Goal: Information Seeking & Learning: Learn about a topic

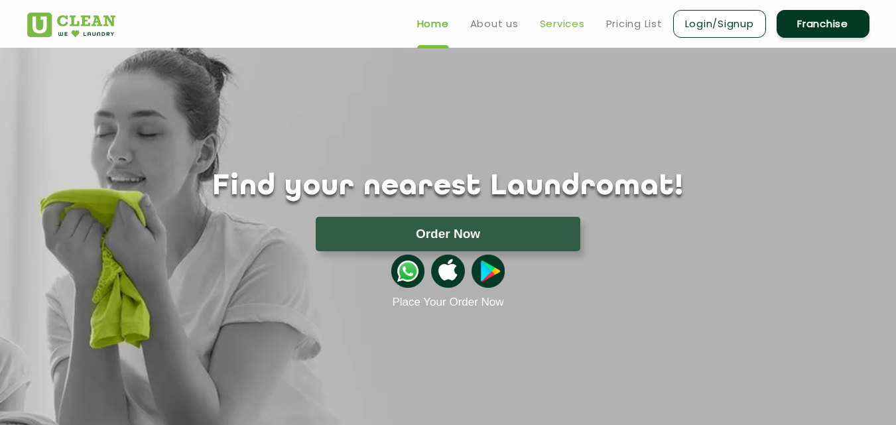
click at [566, 23] on link "Services" at bounding box center [562, 24] width 45 height 16
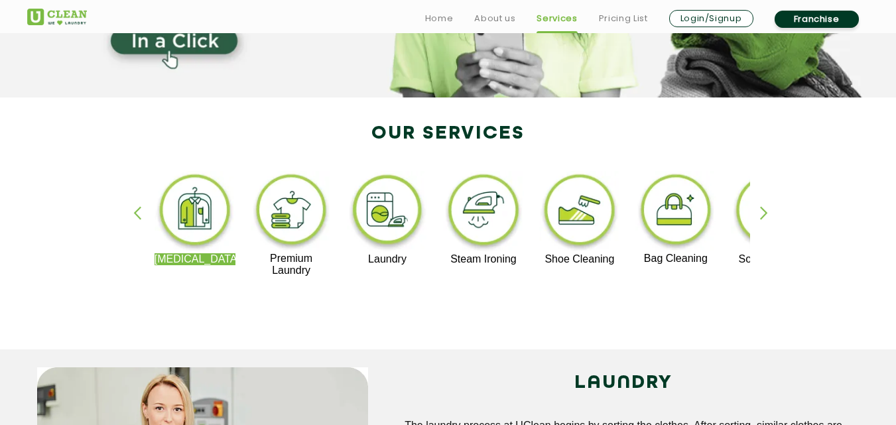
scroll to position [221, 0]
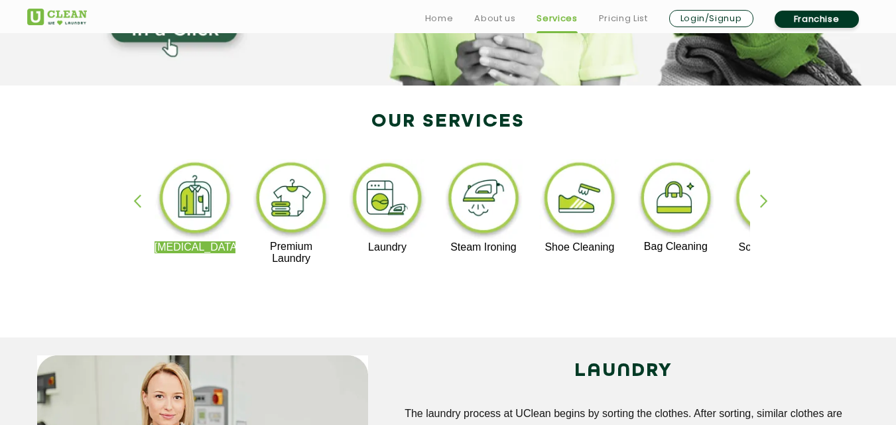
click at [768, 204] on div "button" at bounding box center [770, 212] width 20 height 36
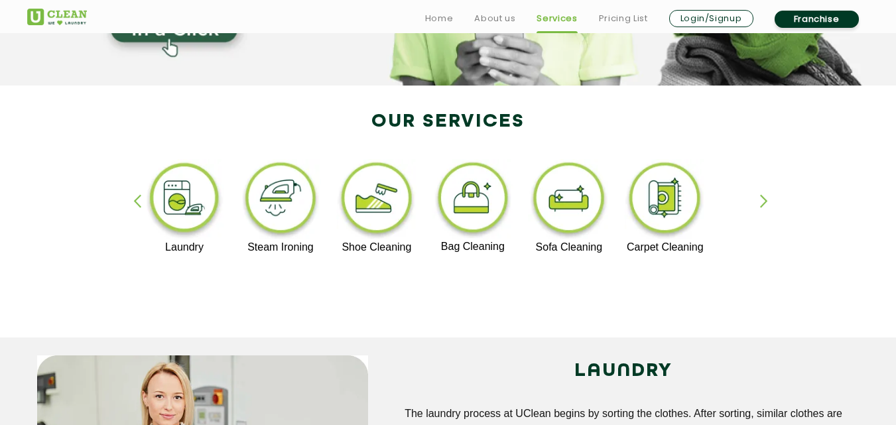
click at [561, 209] on img at bounding box center [569, 200] width 82 height 82
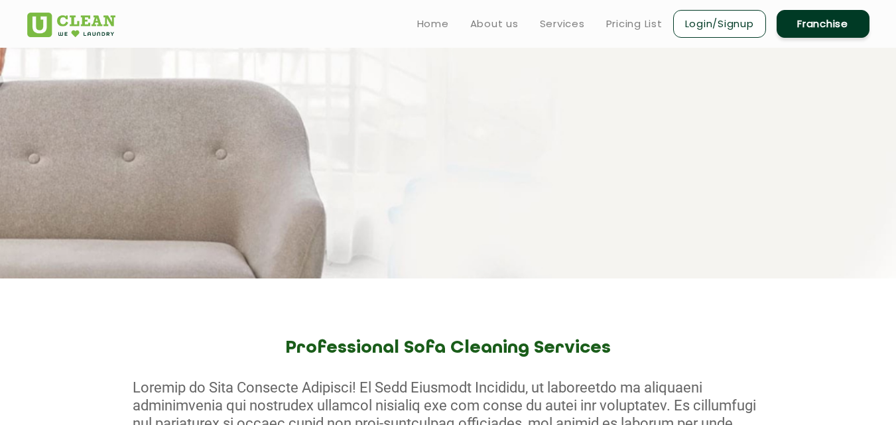
scroll to position [221, 0]
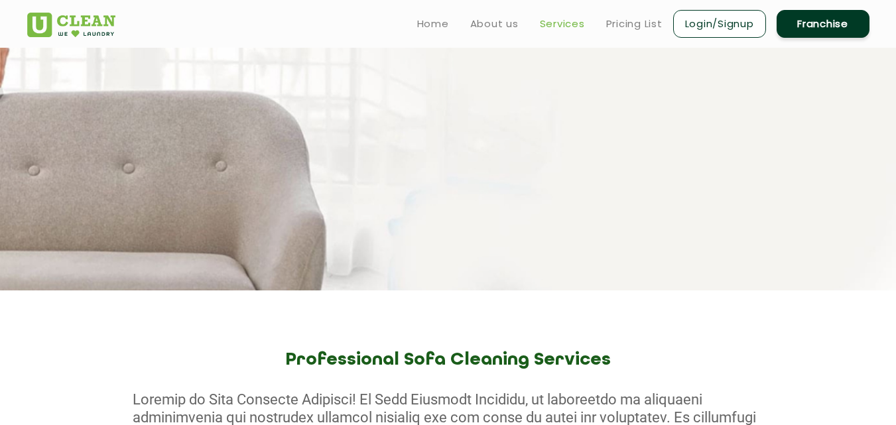
click at [575, 25] on link "Services" at bounding box center [562, 24] width 45 height 16
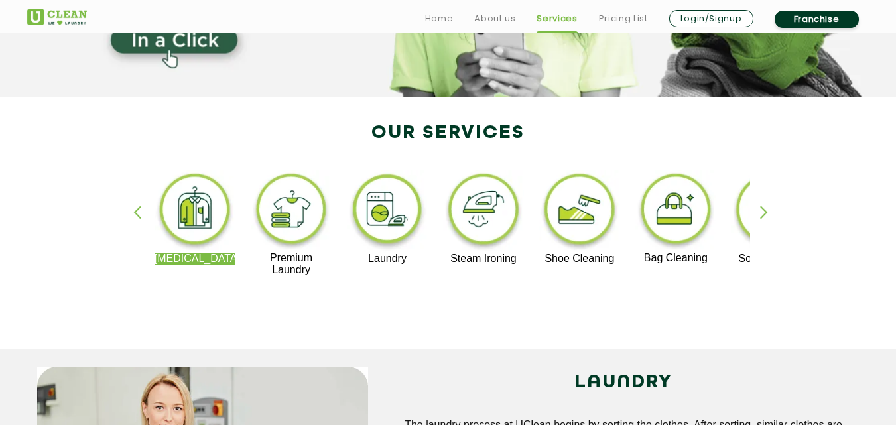
scroll to position [221, 0]
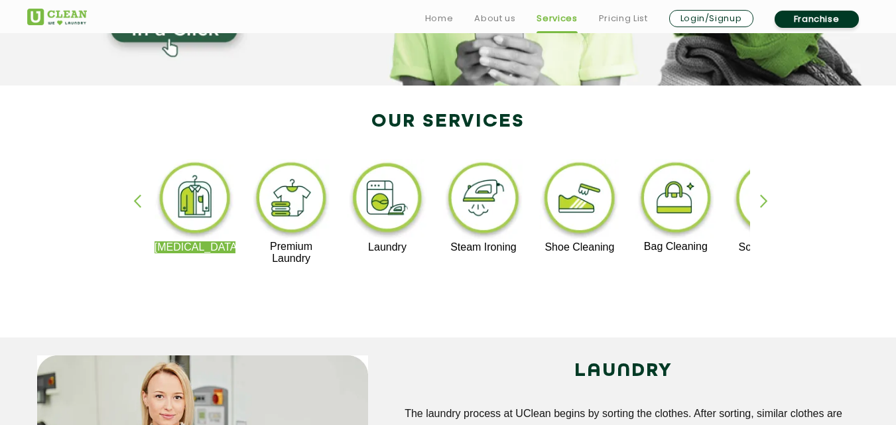
click at [595, 199] on img at bounding box center [580, 200] width 82 height 82
